Goal: Check status: Check status

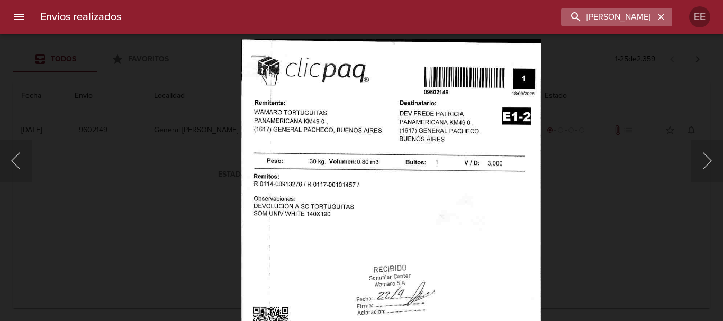
scroll to position [106, 0]
click at [666, 15] on icon "button" at bounding box center [661, 17] width 11 height 11
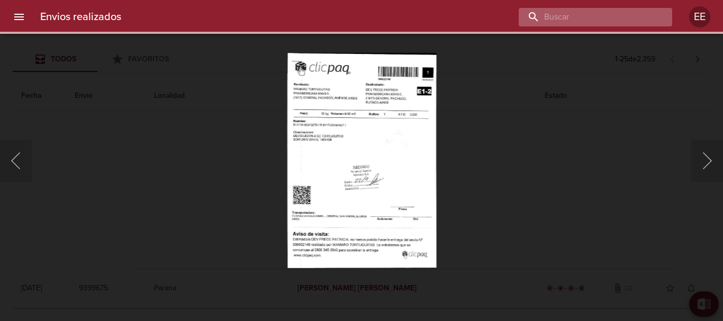
click at [602, 17] on input "buscar" at bounding box center [587, 17] width 136 height 19
type input "[PERSON_NAME]"
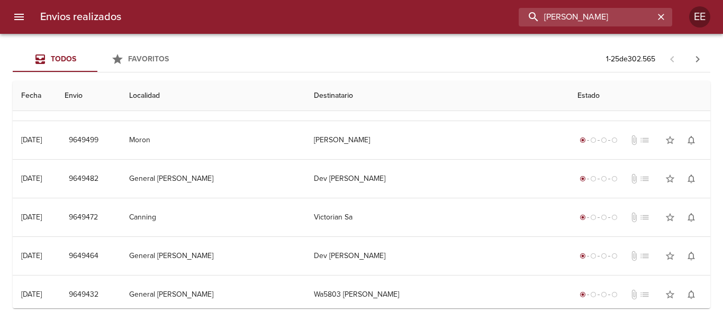
scroll to position [0, 0]
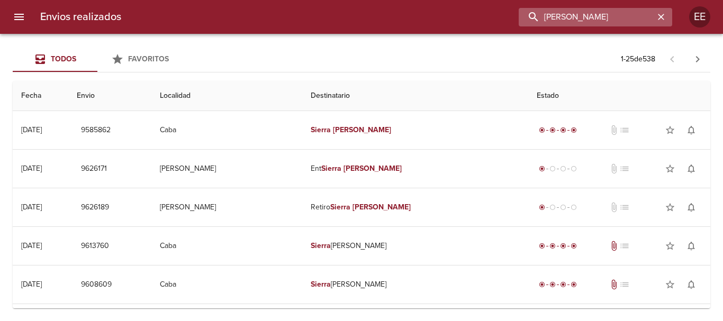
click at [614, 10] on input "[PERSON_NAME]" at bounding box center [587, 17] width 136 height 19
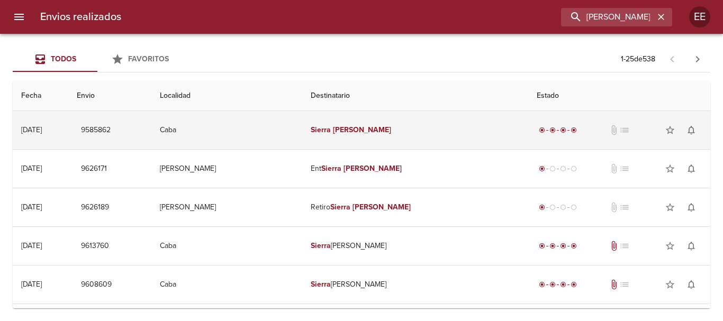
click at [375, 136] on td "[PERSON_NAME]" at bounding box center [415, 130] width 227 height 38
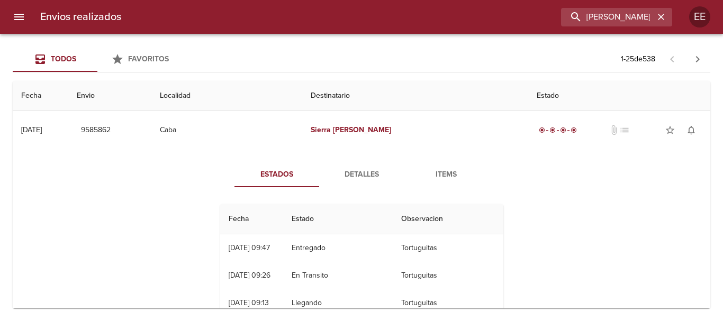
click at [360, 176] on span "Detalles" at bounding box center [362, 174] width 72 height 13
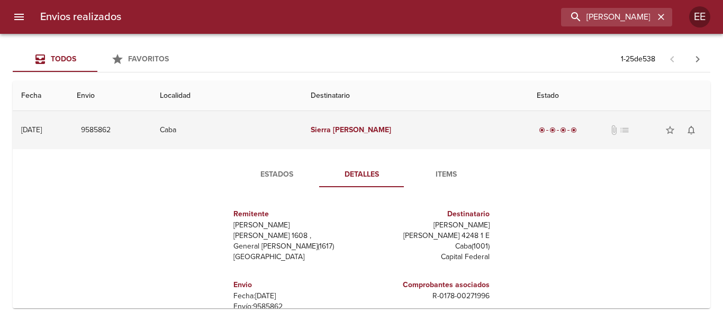
click at [380, 128] on td "[PERSON_NAME]" at bounding box center [415, 130] width 227 height 38
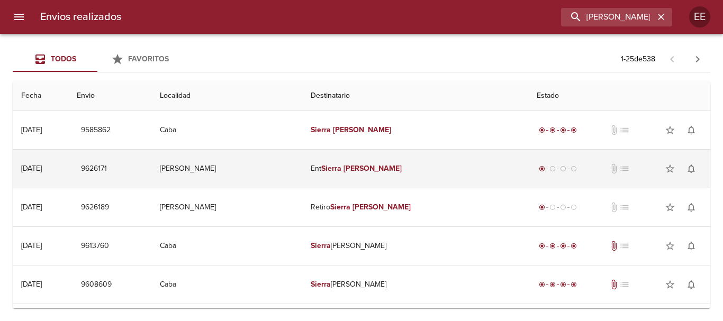
click at [437, 177] on td "Ent [PERSON_NAME]" at bounding box center [415, 169] width 227 height 38
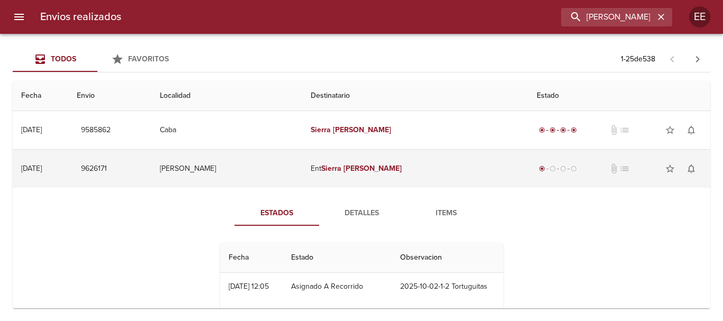
click at [370, 176] on td "Ent [PERSON_NAME]" at bounding box center [415, 169] width 227 height 38
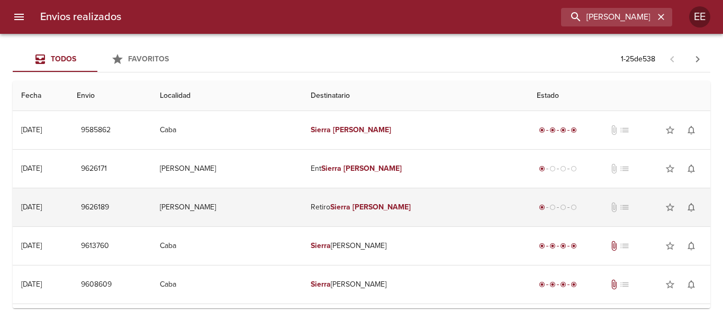
click at [365, 213] on td "Retiro [PERSON_NAME]" at bounding box center [415, 207] width 227 height 38
